Goal: Information Seeking & Learning: Learn about a topic

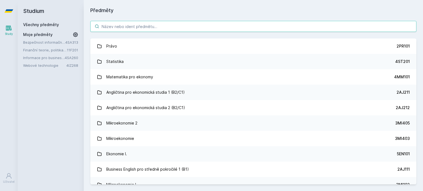
click at [176, 29] on input "search" at bounding box center [253, 26] width 326 height 11
click at [37, 64] on link "Webové technologie" at bounding box center [44, 66] width 43 height 6
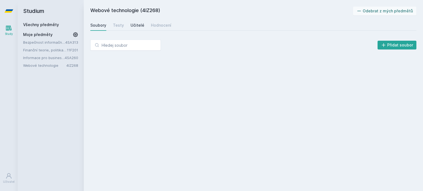
click at [132, 25] on div "Učitelé" at bounding box center [137, 26] width 14 height 6
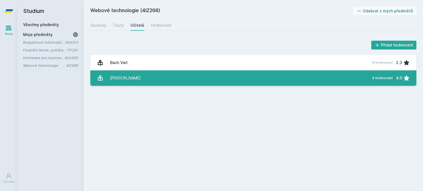
click at [121, 75] on div "[PERSON_NAME]" at bounding box center [125, 78] width 31 height 11
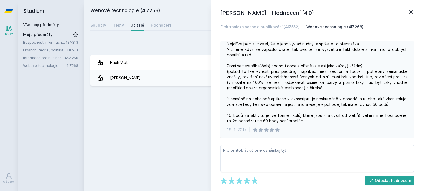
scroll to position [111, 0]
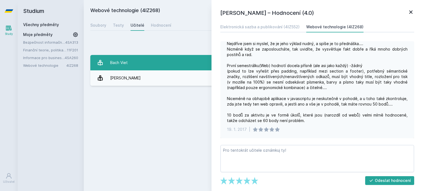
click at [141, 66] on link "Bach Viet 8 hodnocení 2.3" at bounding box center [253, 62] width 326 height 15
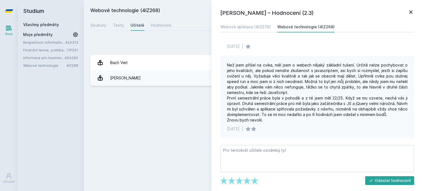
scroll to position [640, 0]
click at [409, 135] on div "Než jsem přišel na cvika, měl jsem o webech nějaký základní tušení. Určitě nelz…" at bounding box center [317, 97] width 194 height 83
click at [409, 137] on div "Než jsem přišel na cvika, měl jsem o webech nějaký základní tušení. Určitě nelz…" at bounding box center [317, 97] width 194 height 83
click at [243, 30] on link "Webové aplikace (4IZ278)" at bounding box center [245, 26] width 50 height 11
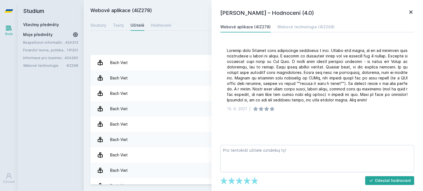
click at [409, 9] on icon at bounding box center [410, 12] width 7 height 7
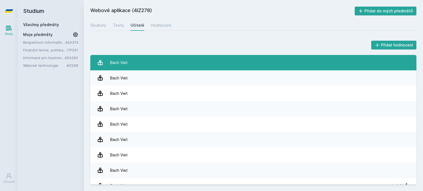
click at [200, 62] on link "Bach Viet" at bounding box center [253, 62] width 326 height 15
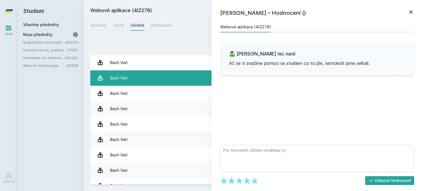
click at [182, 75] on link "Bach Viet" at bounding box center [253, 77] width 326 height 15
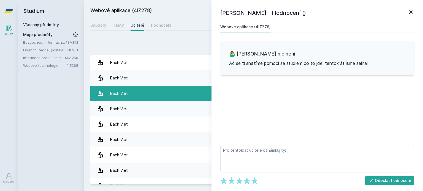
click at [172, 94] on link "Bach Viet" at bounding box center [253, 93] width 326 height 15
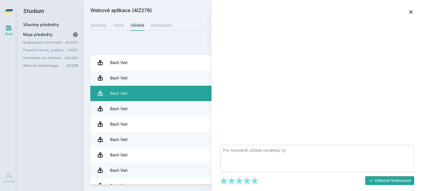
click at [172, 94] on link "Bach Viet" at bounding box center [253, 93] width 326 height 15
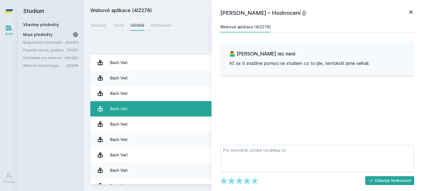
click at [162, 110] on link "Bach Viet" at bounding box center [253, 108] width 326 height 15
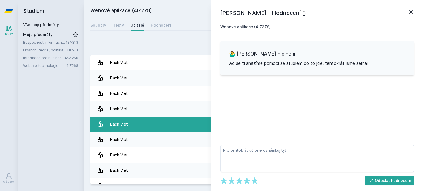
click at [159, 121] on link "Bach Viet" at bounding box center [253, 124] width 326 height 15
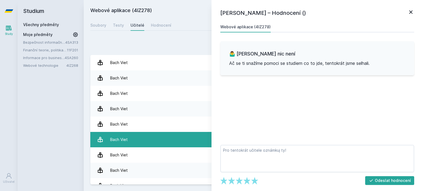
click at [155, 137] on link "Bach Viet" at bounding box center [253, 139] width 326 height 15
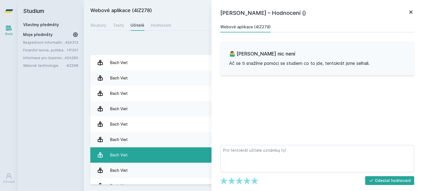
click at [153, 151] on link "Bach Viet" at bounding box center [253, 155] width 326 height 15
click at [152, 160] on link "Bach Viet" at bounding box center [253, 155] width 326 height 15
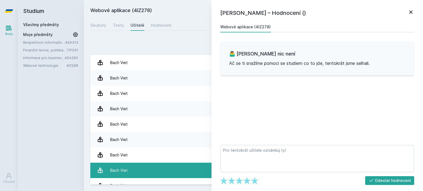
click at [152, 168] on link "Bach Viet" at bounding box center [253, 170] width 326 height 15
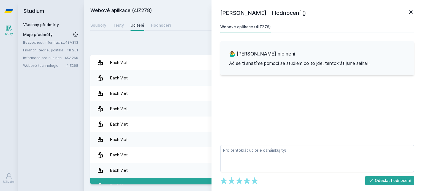
click at [149, 180] on link "Bach Viet 1 hodnocení 4.0" at bounding box center [253, 185] width 326 height 15
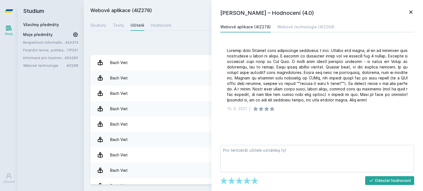
click at [201, 42] on div "Přidat hodnocení" at bounding box center [253, 45] width 326 height 11
click at [411, 12] on icon at bounding box center [410, 12] width 7 height 7
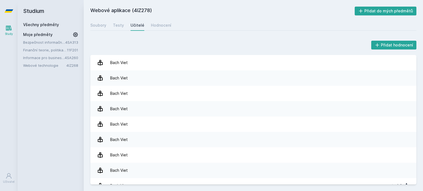
scroll to position [9, 0]
